Goal: Task Accomplishment & Management: Complete application form

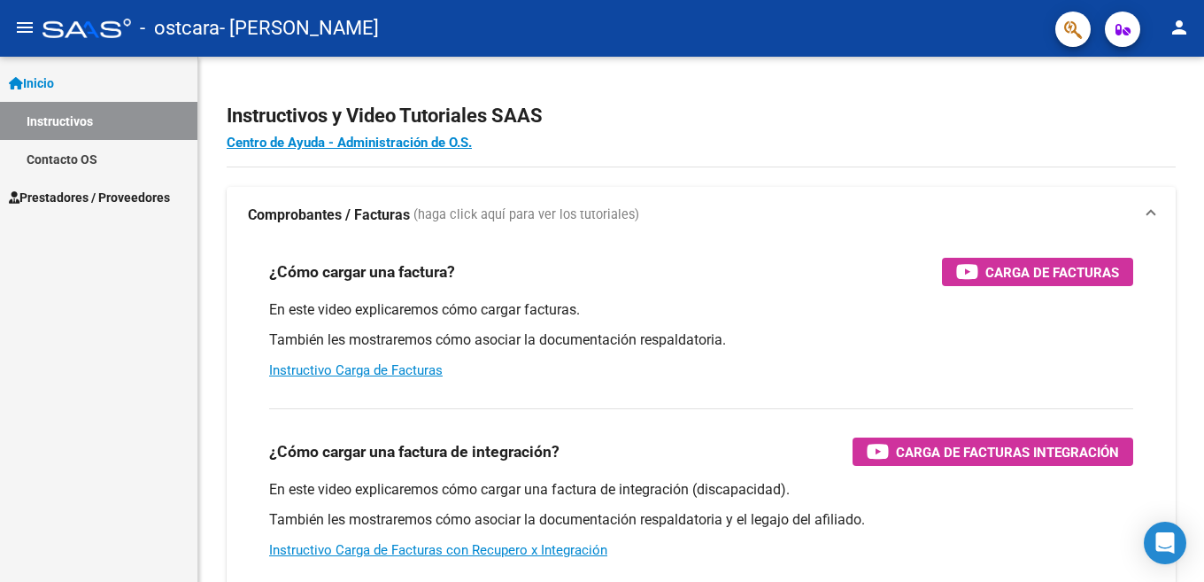
click at [62, 196] on span "Prestadores / Proveedores" at bounding box center [89, 197] width 161 height 19
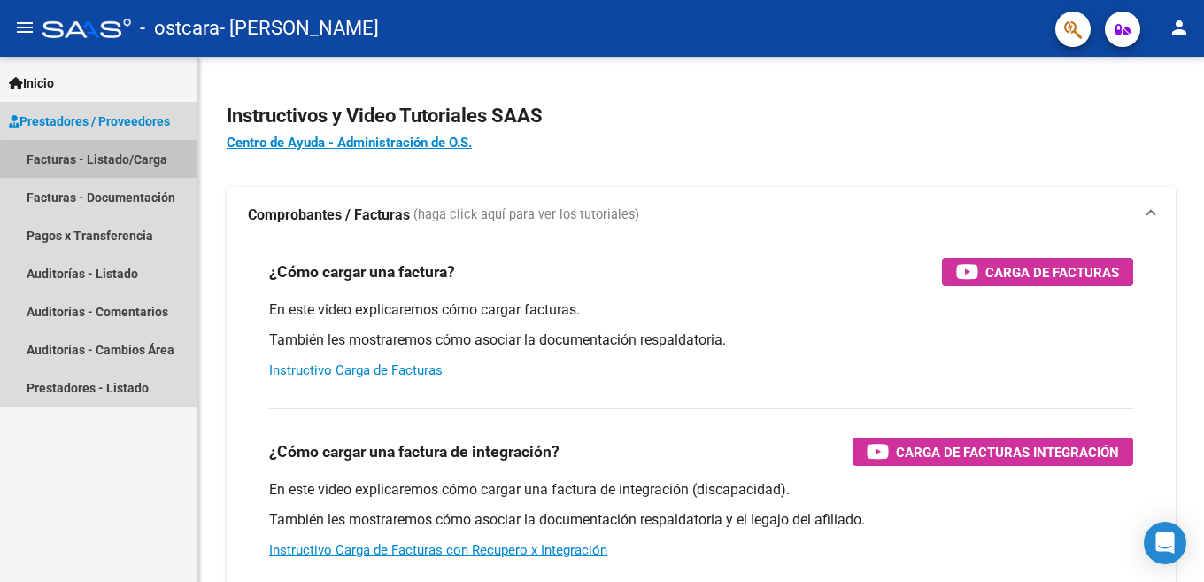
click at [128, 163] on link "Facturas - Listado/Carga" at bounding box center [98, 159] width 197 height 38
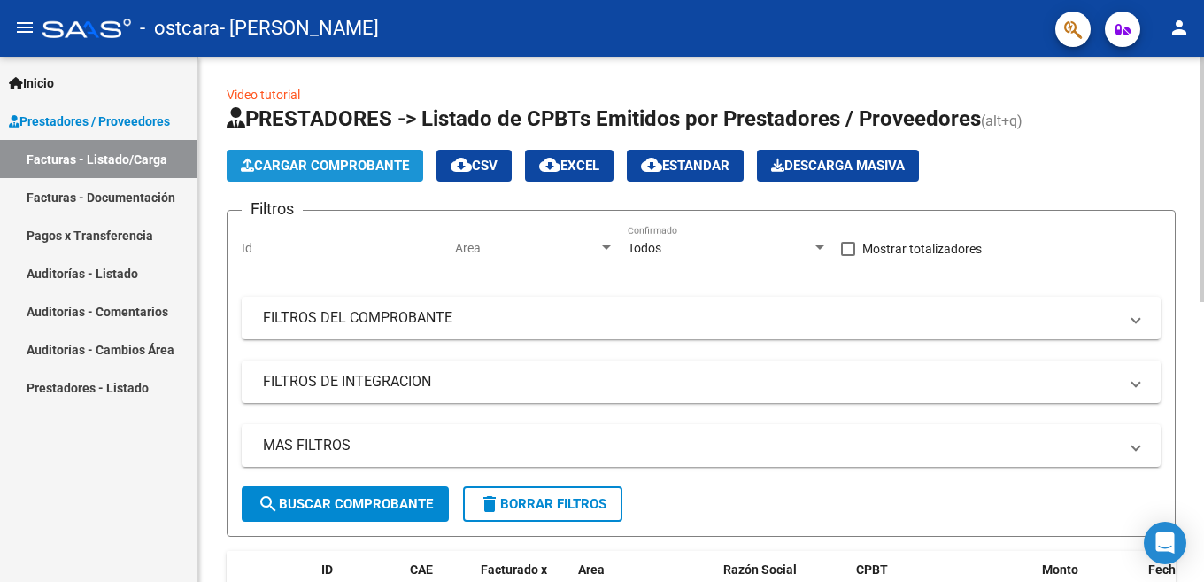
click at [316, 151] on button "Cargar Comprobante" at bounding box center [325, 166] width 197 height 32
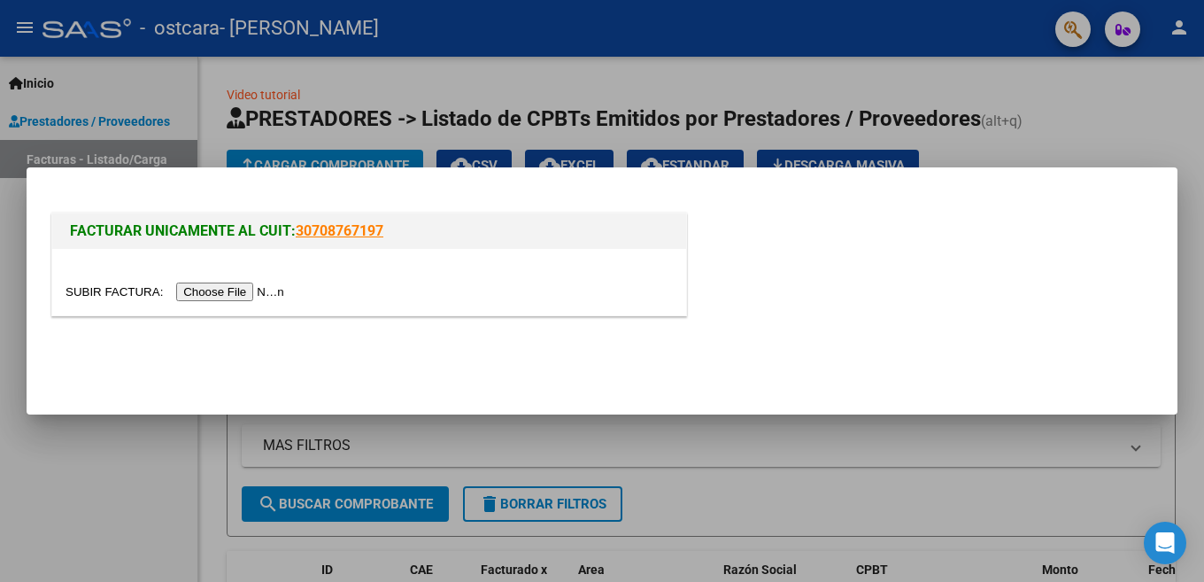
click at [233, 286] on input "file" at bounding box center [178, 291] width 224 height 19
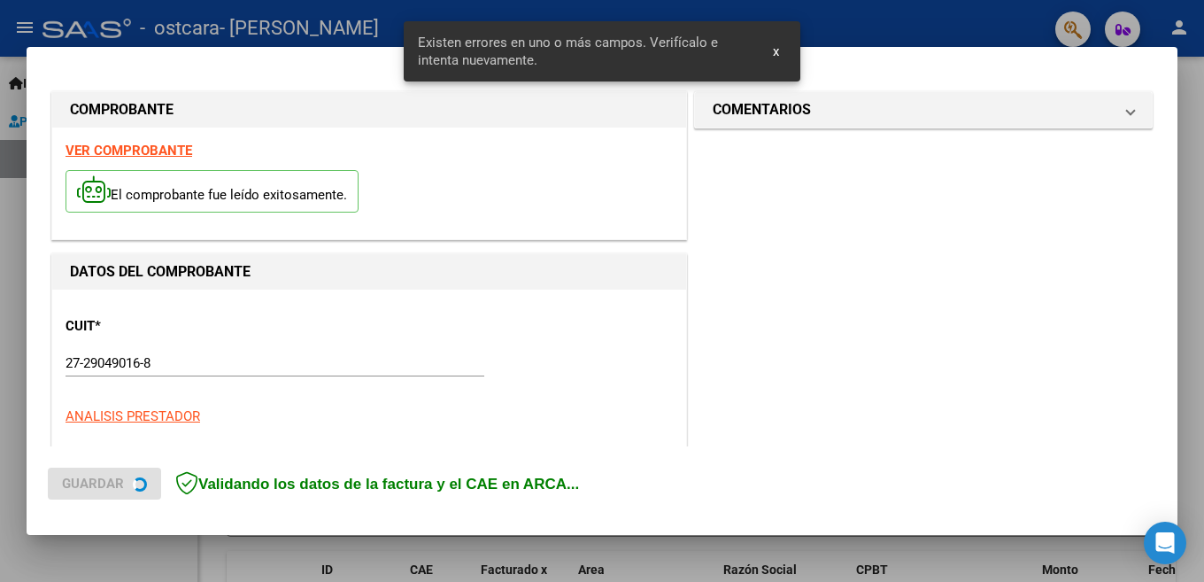
scroll to position [428, 0]
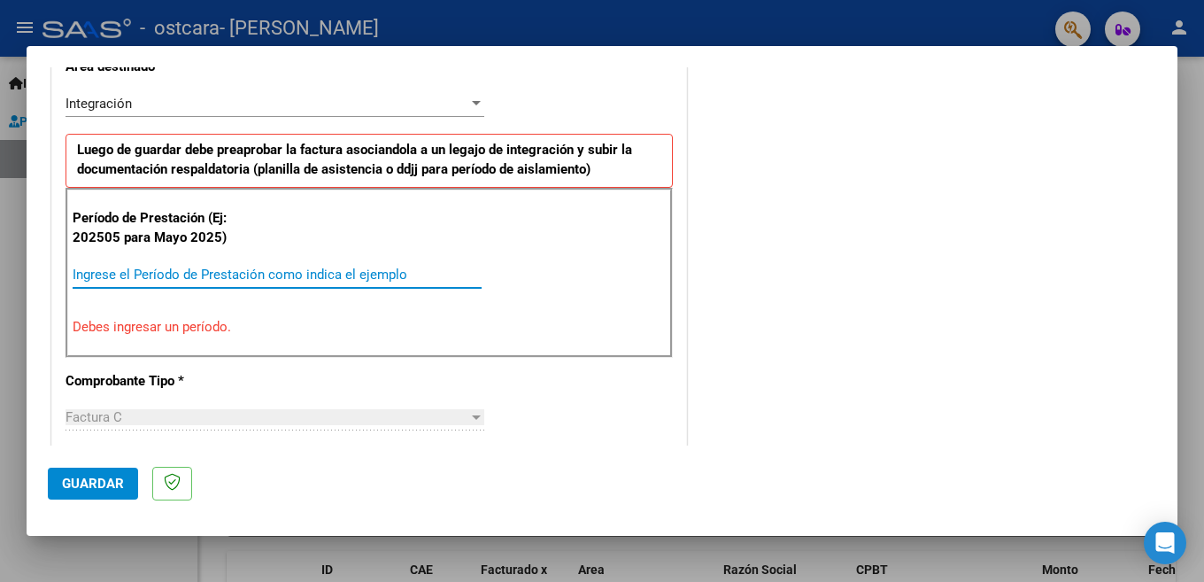
click at [102, 278] on input "Ingrese el Período de Prestación como indica el ejemplo" at bounding box center [277, 275] width 409 height 16
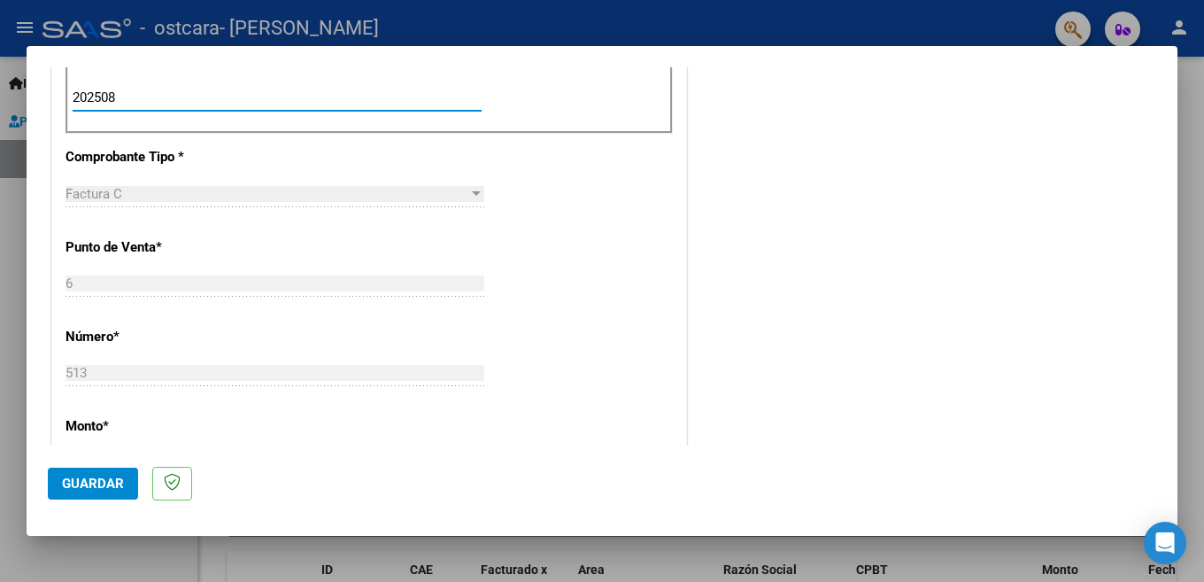
scroll to position [1048, 0]
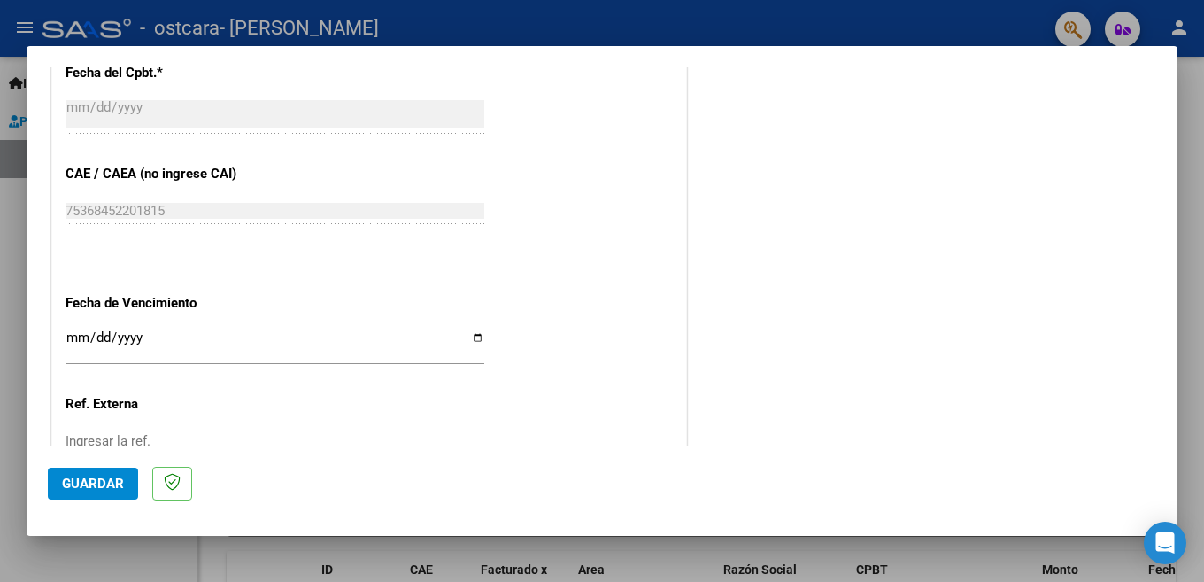
type input "202508"
click at [74, 333] on input "Ingresar la fecha" at bounding box center [275, 344] width 419 height 28
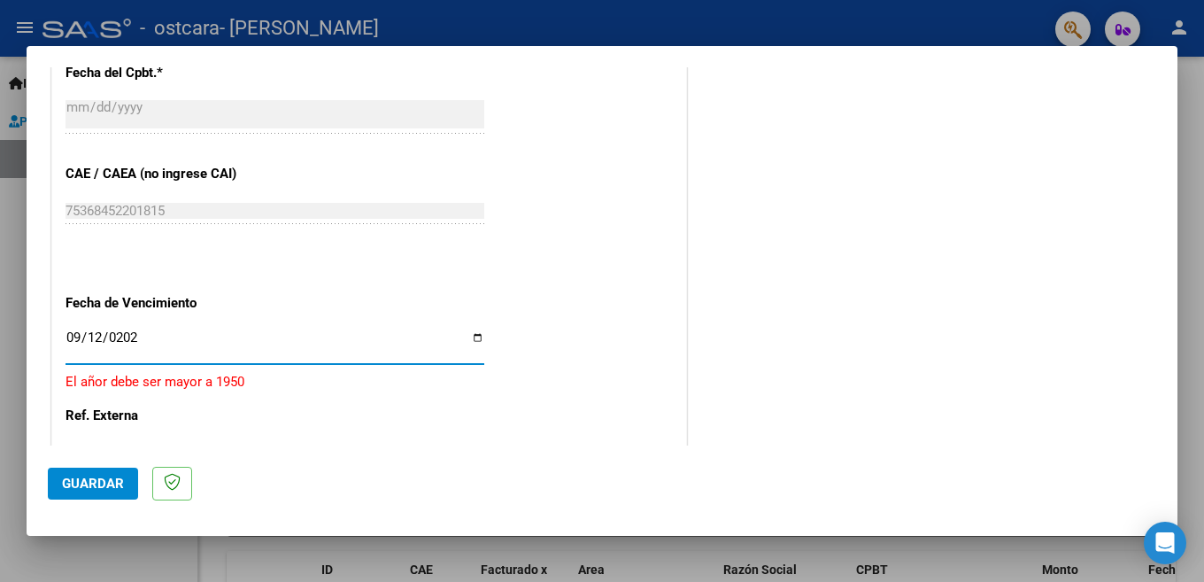
type input "[DATE]"
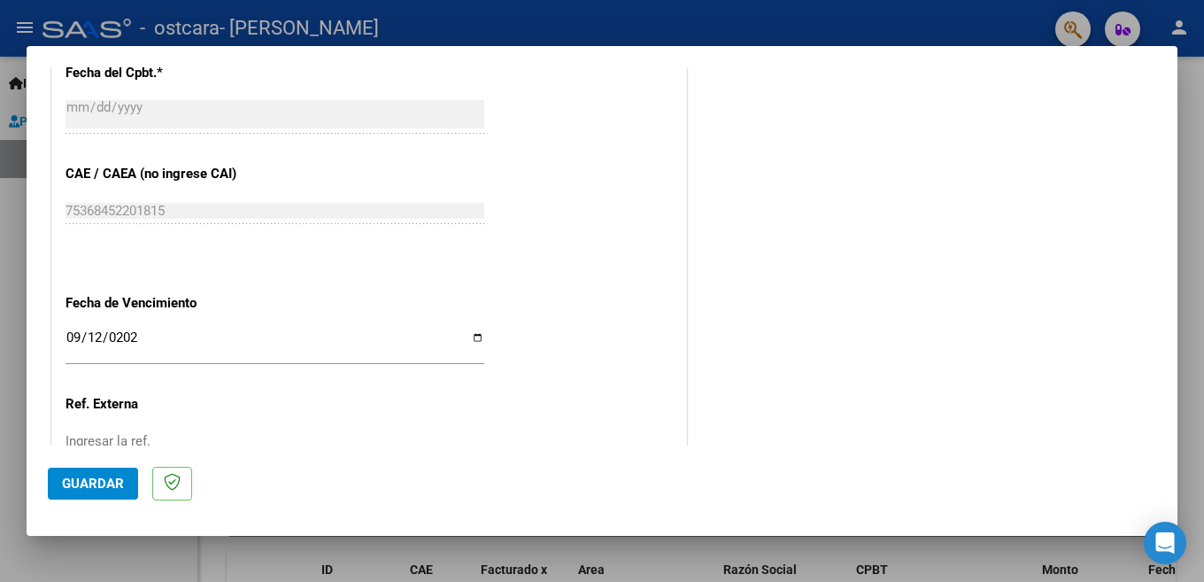
scroll to position [1158, 0]
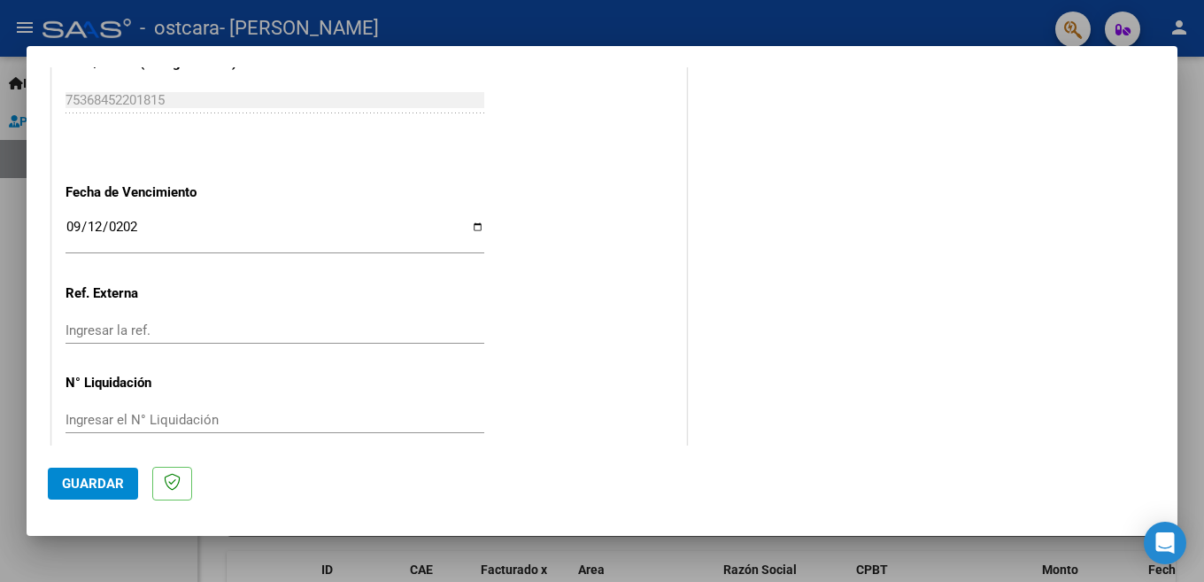
click at [94, 477] on span "Guardar" at bounding box center [93, 484] width 62 height 16
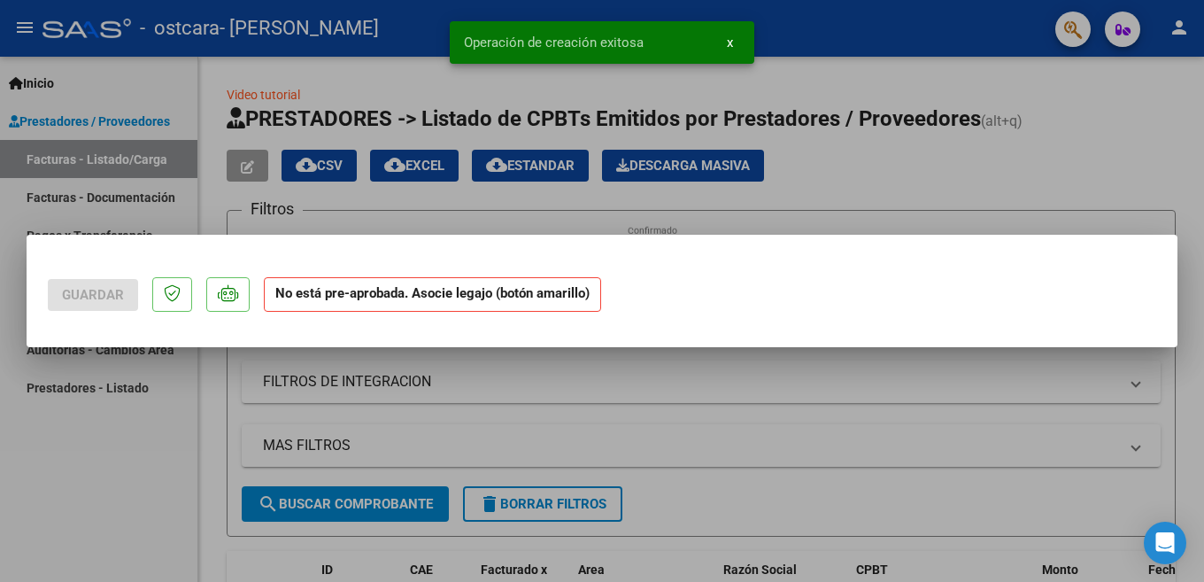
scroll to position [0, 0]
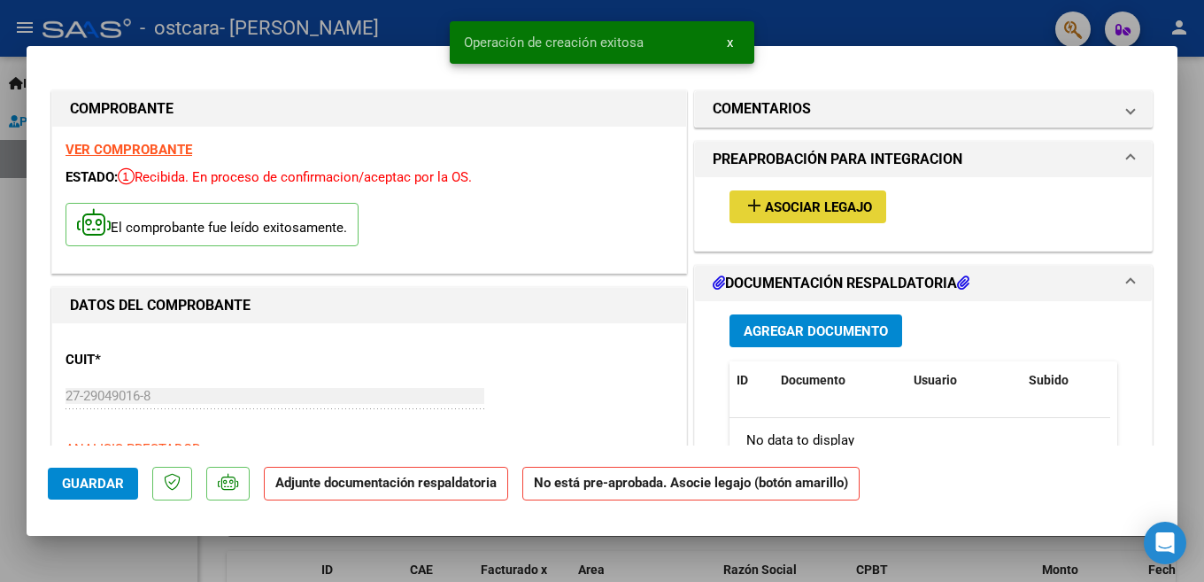
click at [777, 209] on span "Asociar Legajo" at bounding box center [818, 207] width 107 height 16
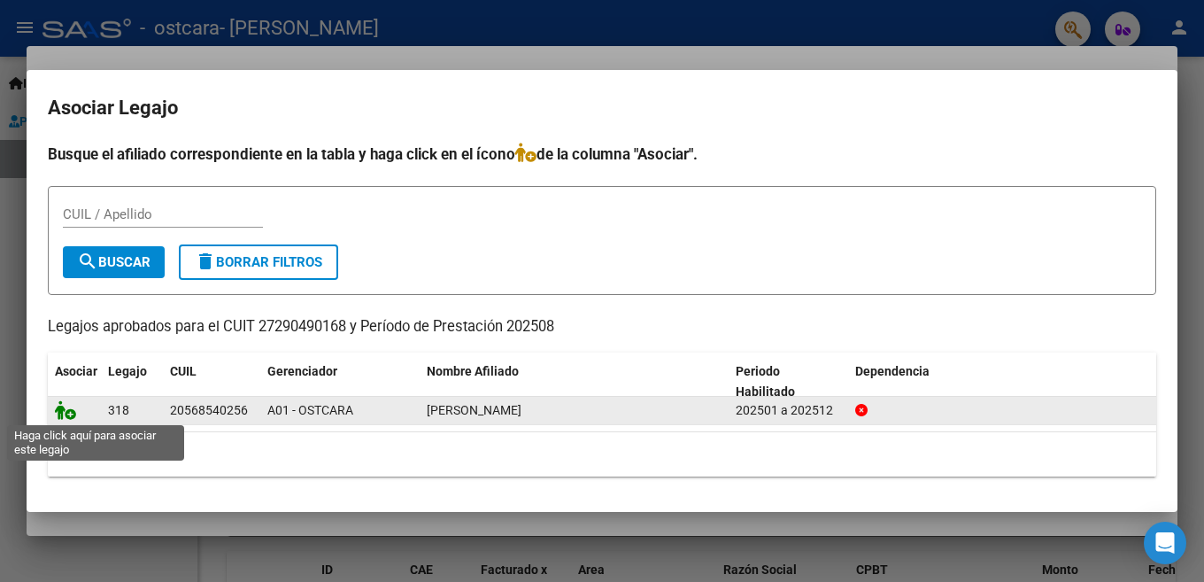
click at [73, 408] on icon at bounding box center [65, 409] width 21 height 19
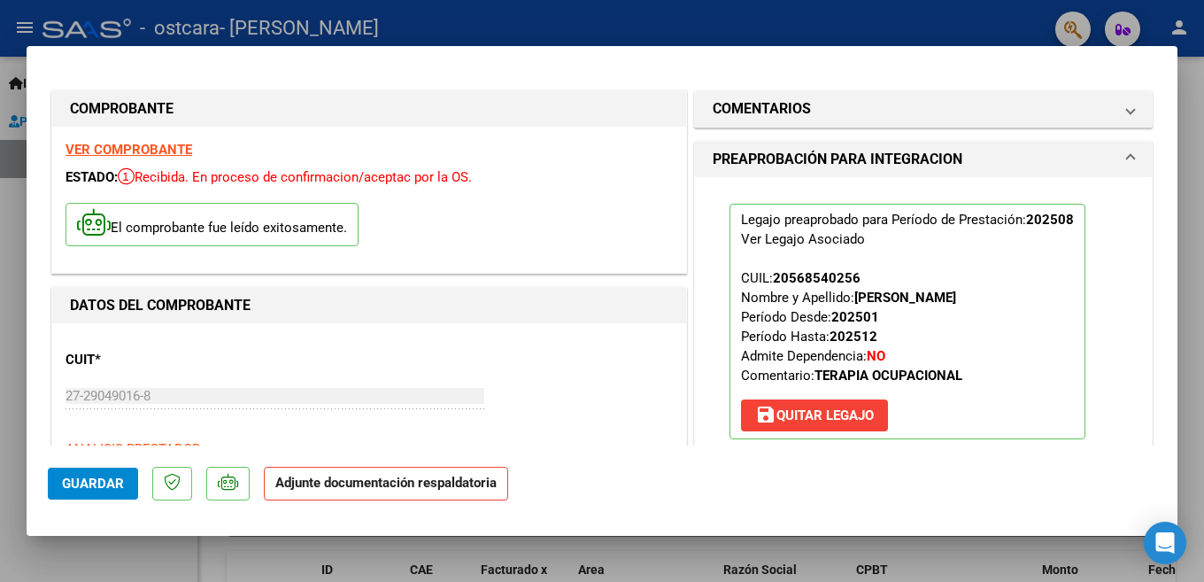
scroll to position [177, 0]
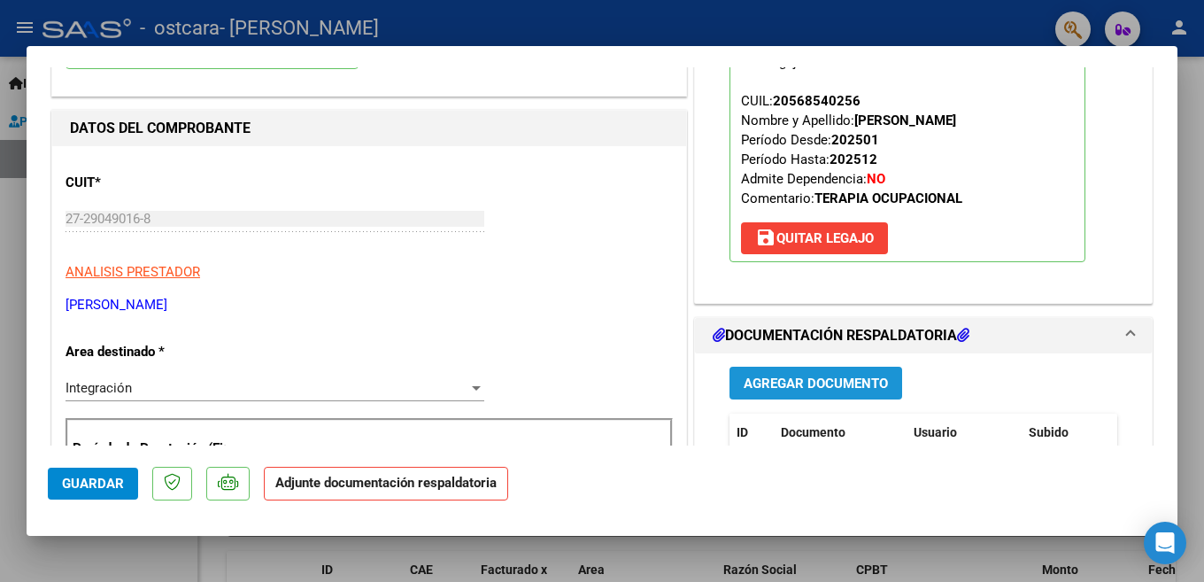
click at [837, 378] on span "Agregar Documento" at bounding box center [816, 383] width 144 height 16
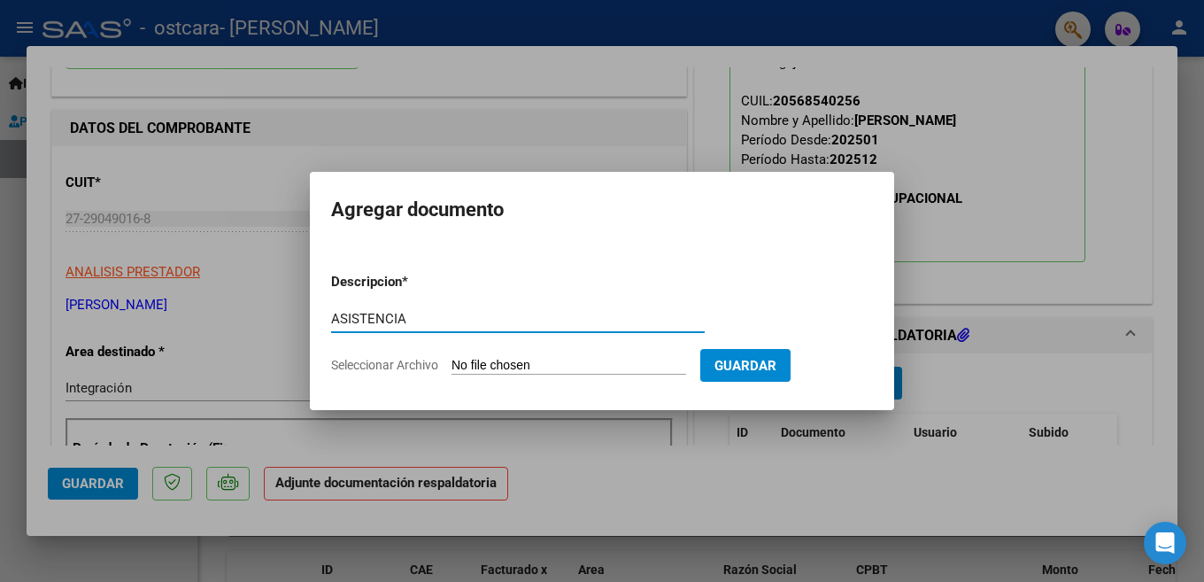
type input "ASISTENCIA"
click at [551, 363] on input "Seleccionar Archivo" at bounding box center [569, 366] width 235 height 17
type input "C:\fakepath\[PERSON_NAME].docx"
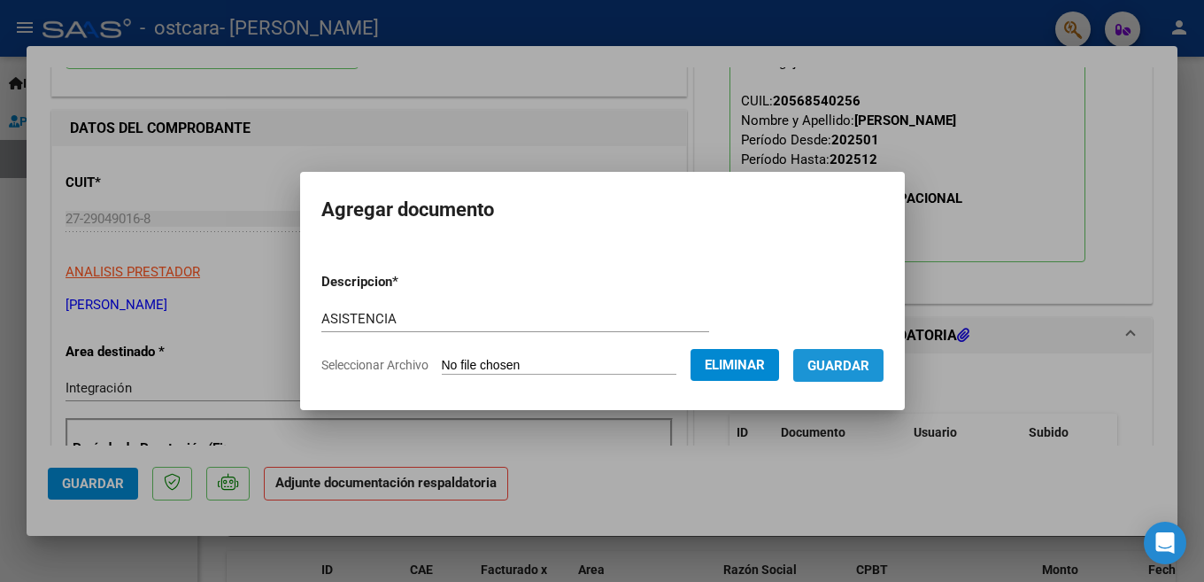
click at [831, 367] on span "Guardar" at bounding box center [839, 366] width 62 height 16
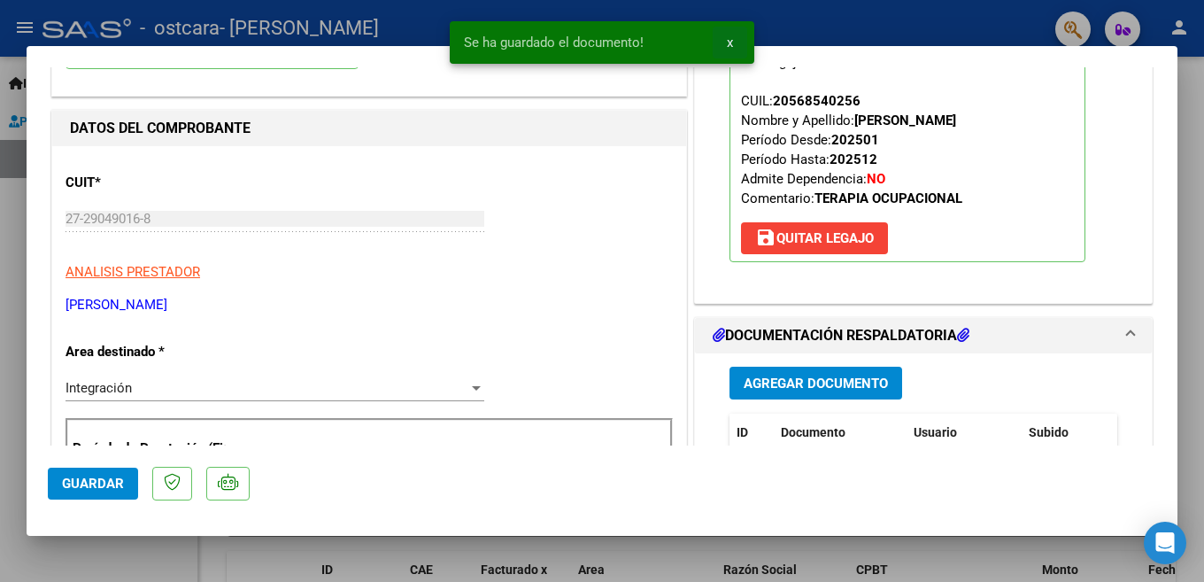
click at [725, 50] on button "x" at bounding box center [730, 43] width 35 height 32
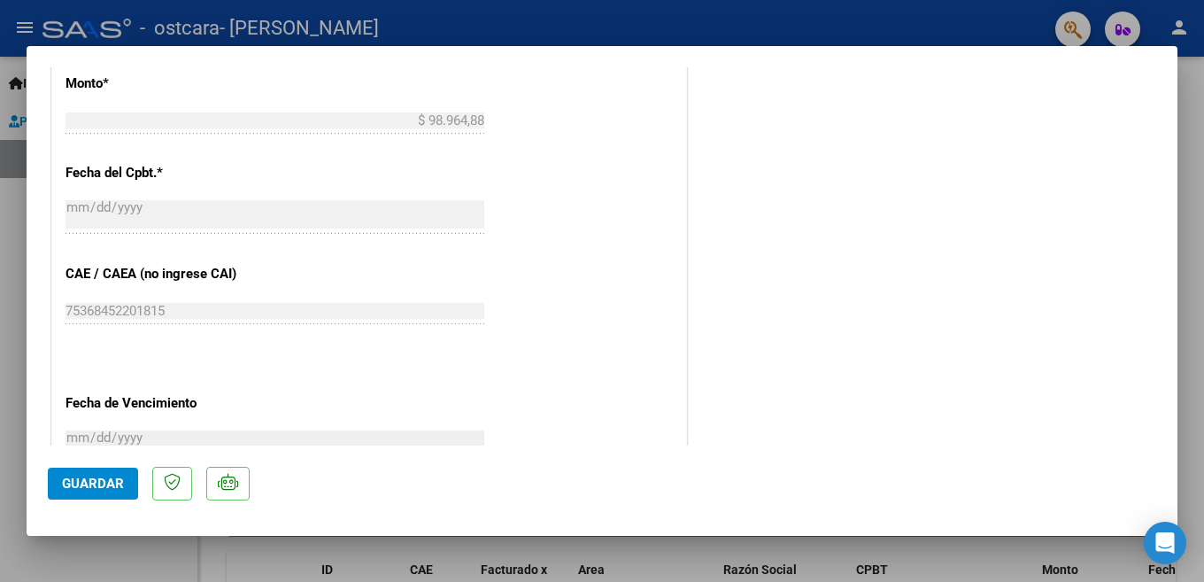
scroll to position [1063, 0]
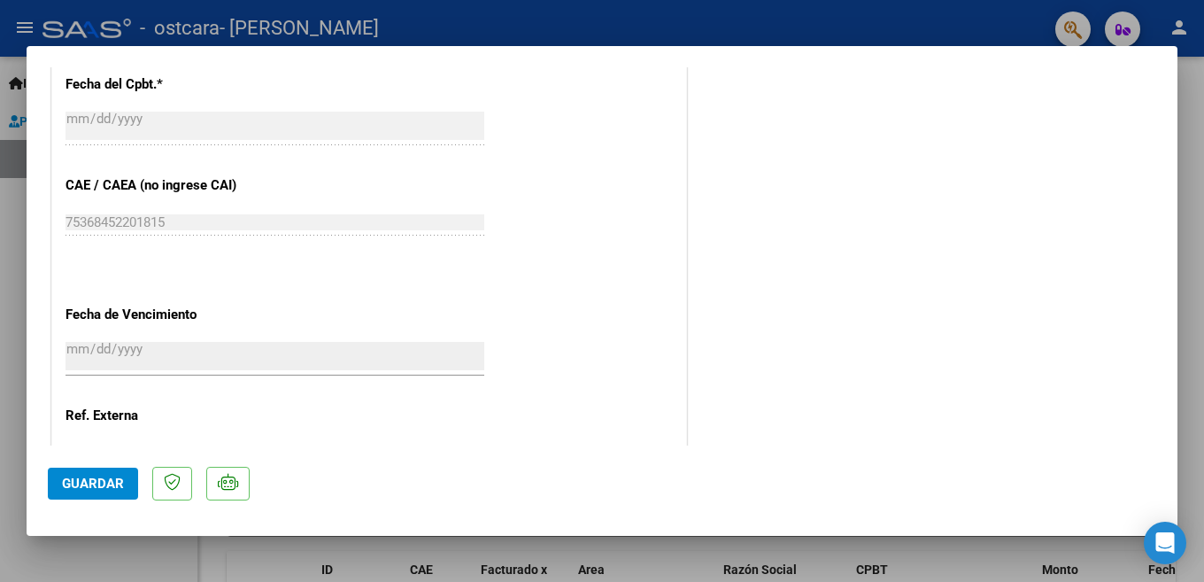
click at [82, 484] on span "Guardar" at bounding box center [93, 484] width 62 height 16
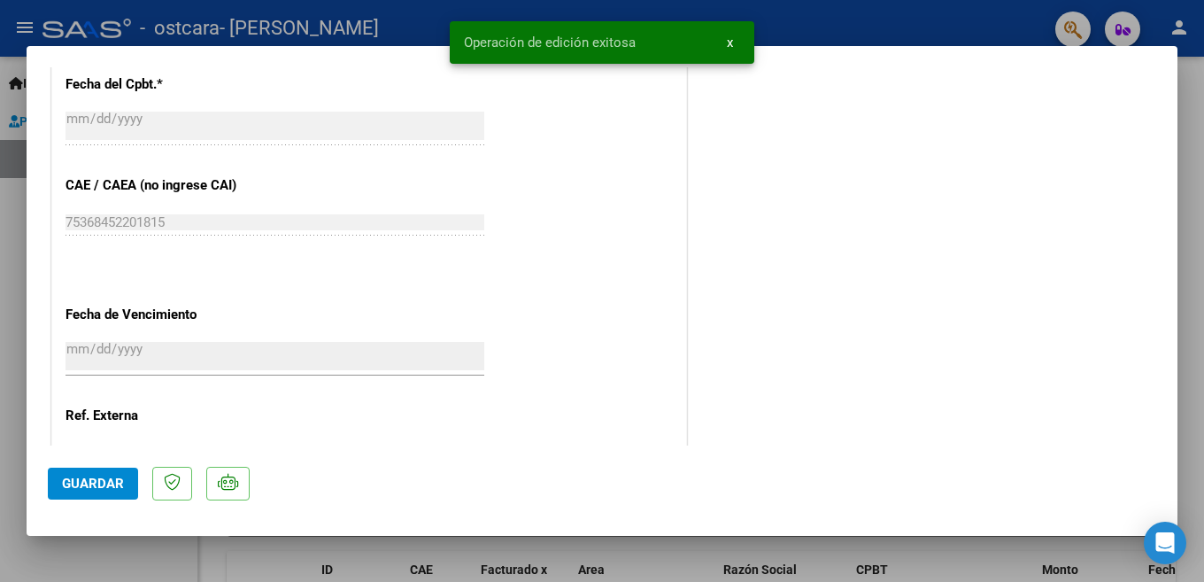
click at [721, 43] on button "x" at bounding box center [730, 43] width 35 height 32
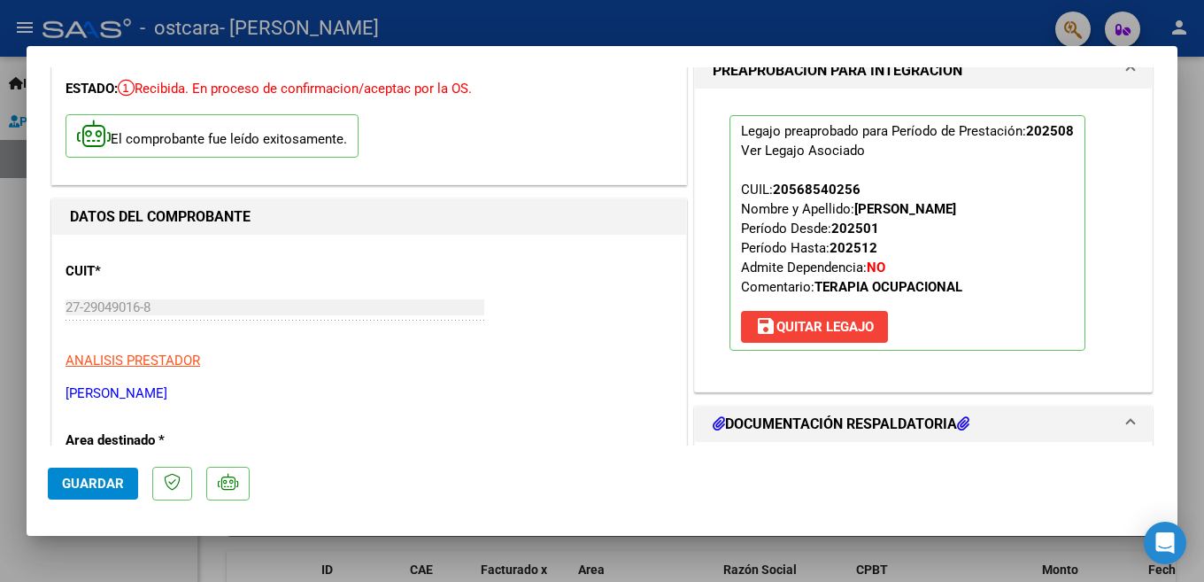
scroll to position [0, 0]
